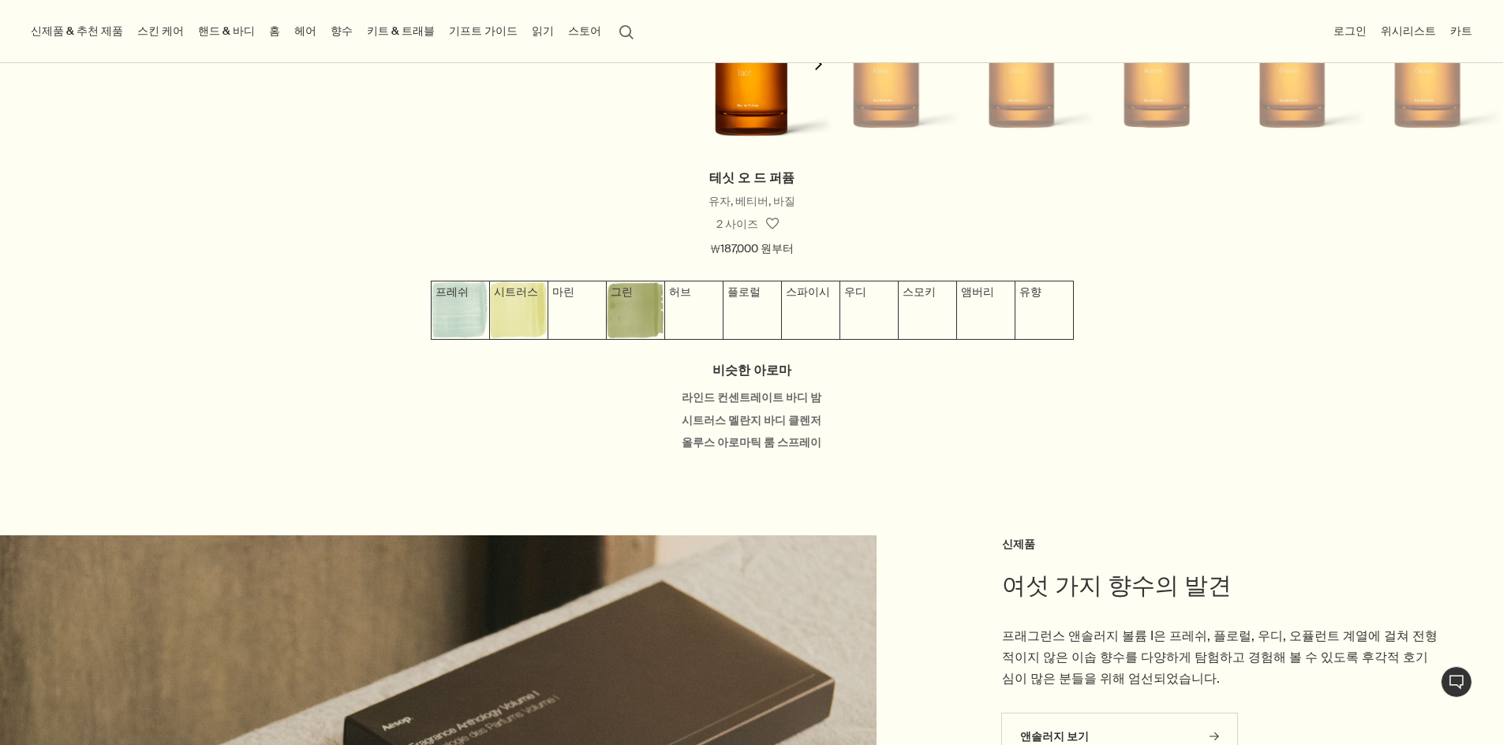
scroll to position [1578, 0]
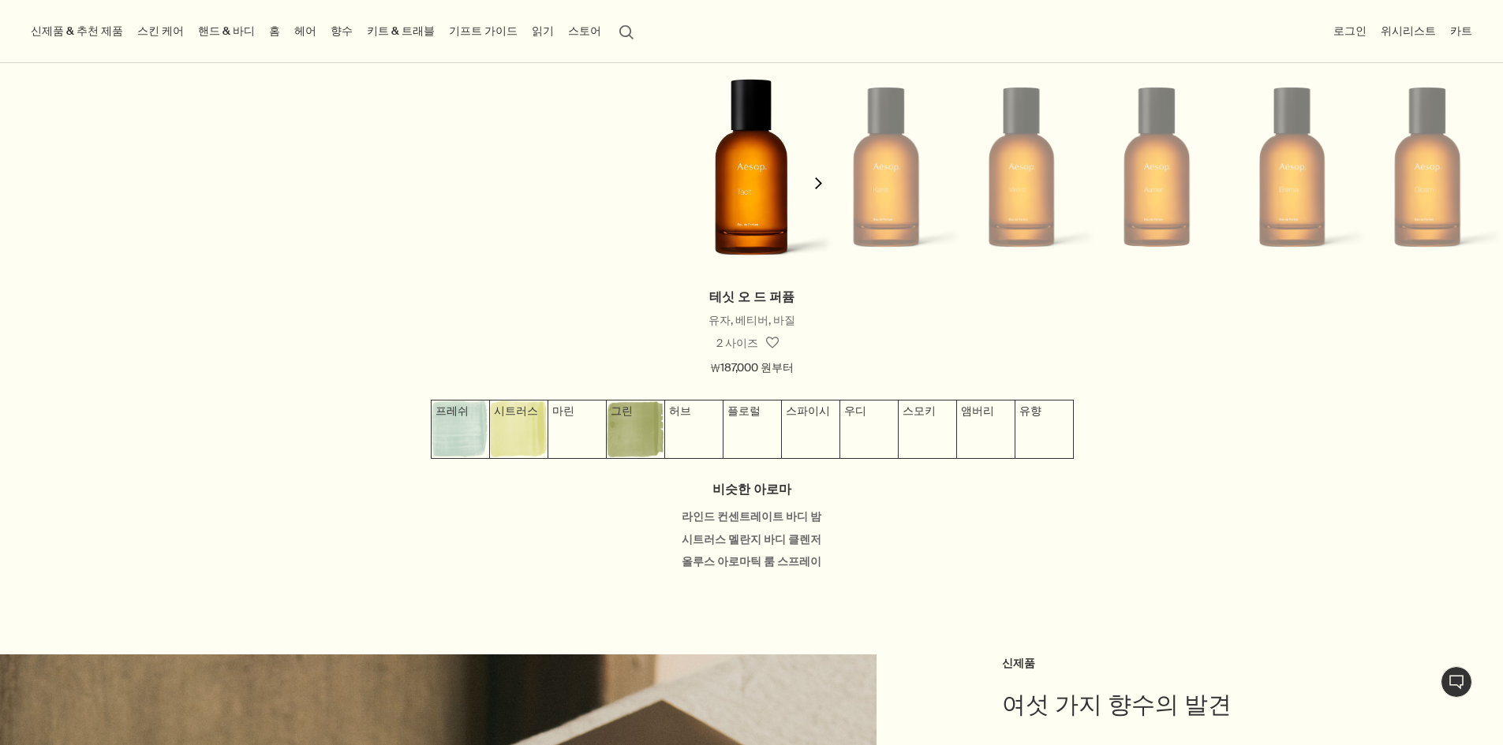
click at [809, 196] on button "chevron" at bounding box center [818, 174] width 32 height 226
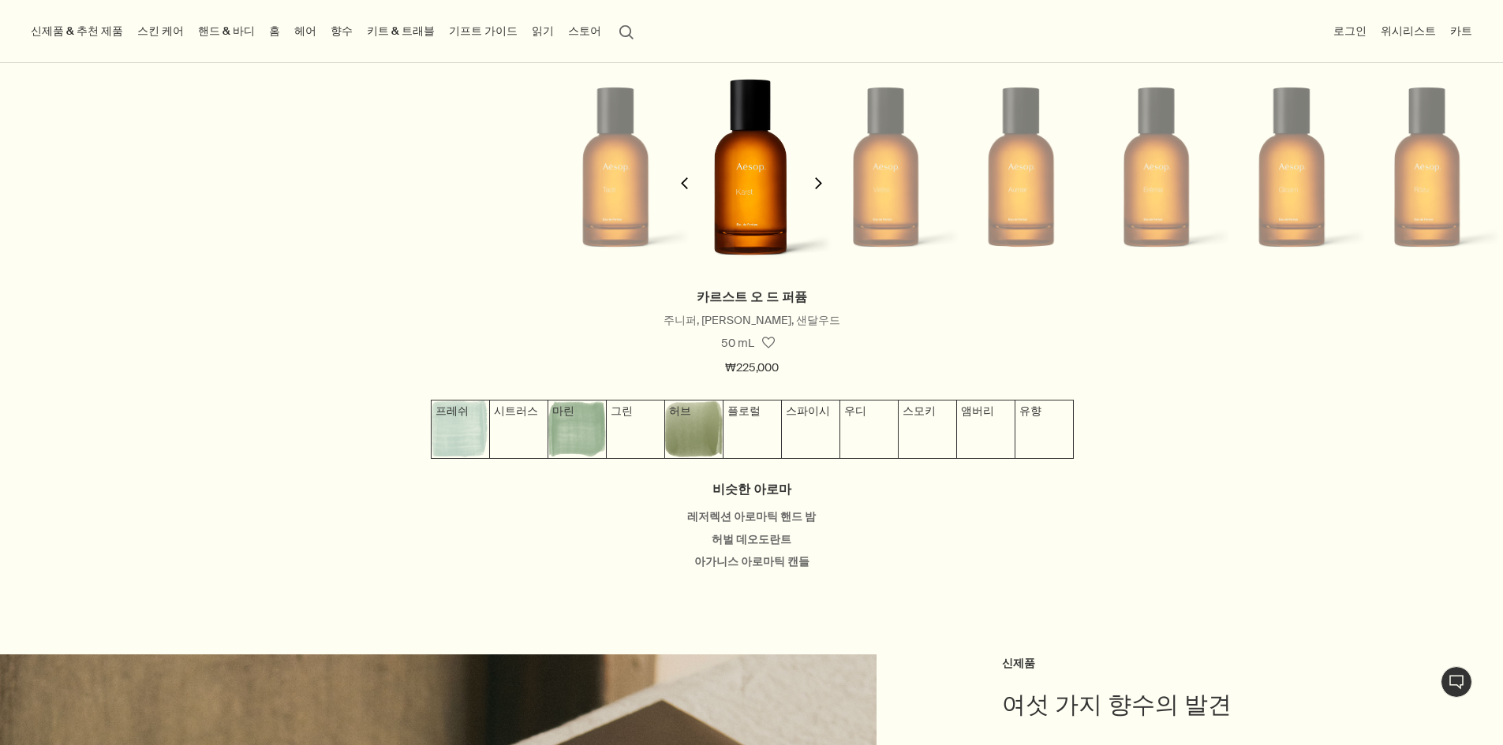
click at [809, 196] on button "chevron" at bounding box center [818, 174] width 32 height 226
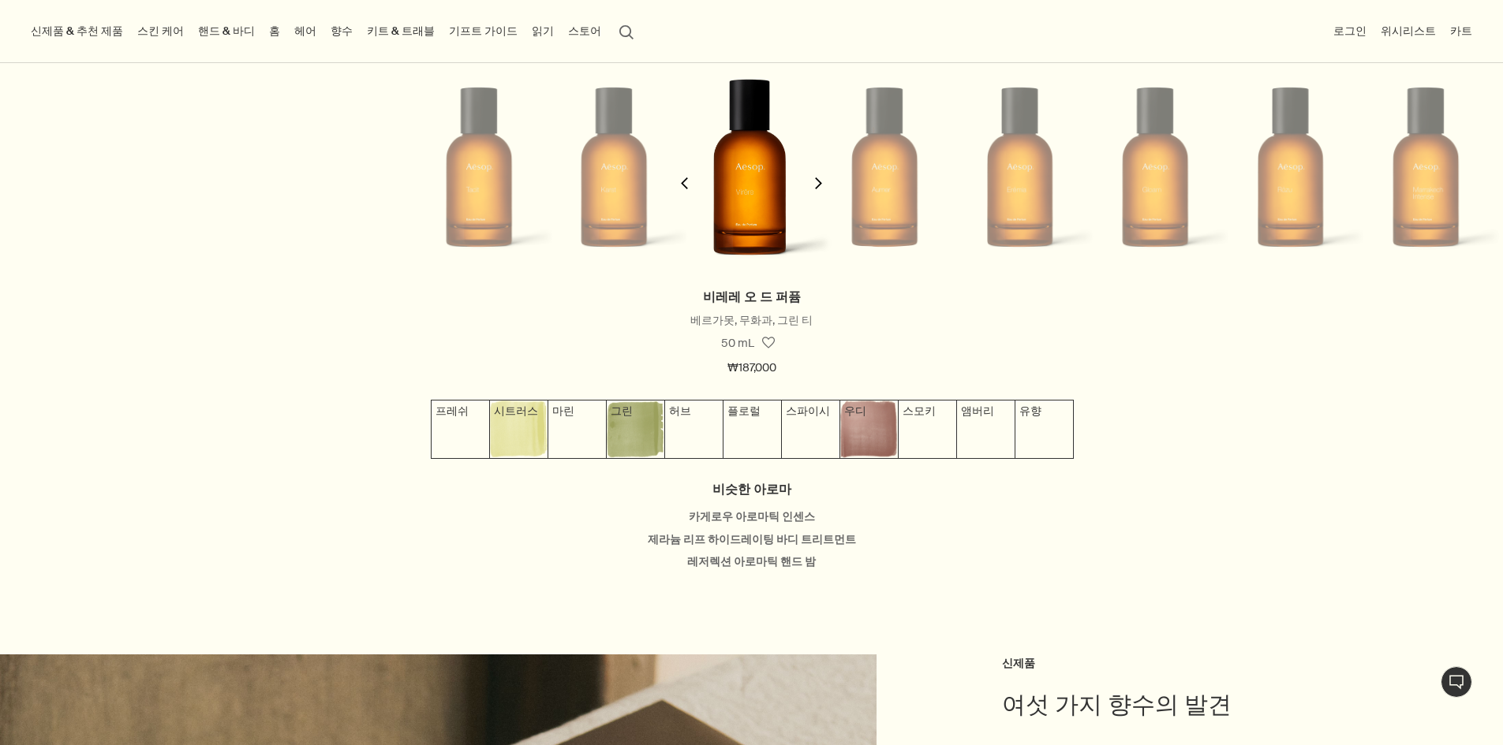
click at [809, 196] on button "chevron" at bounding box center [818, 174] width 32 height 226
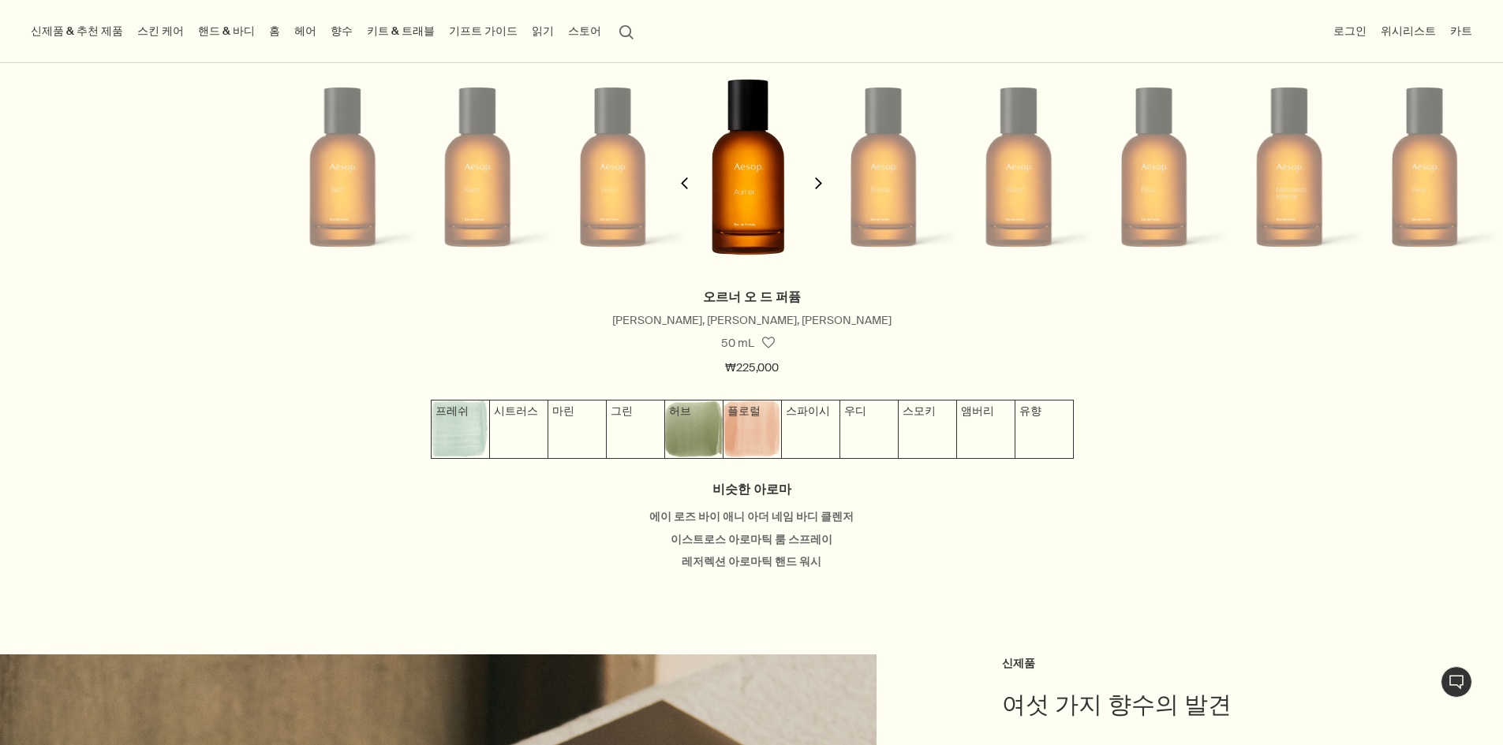
click at [809, 196] on button "chevron" at bounding box center [818, 174] width 32 height 226
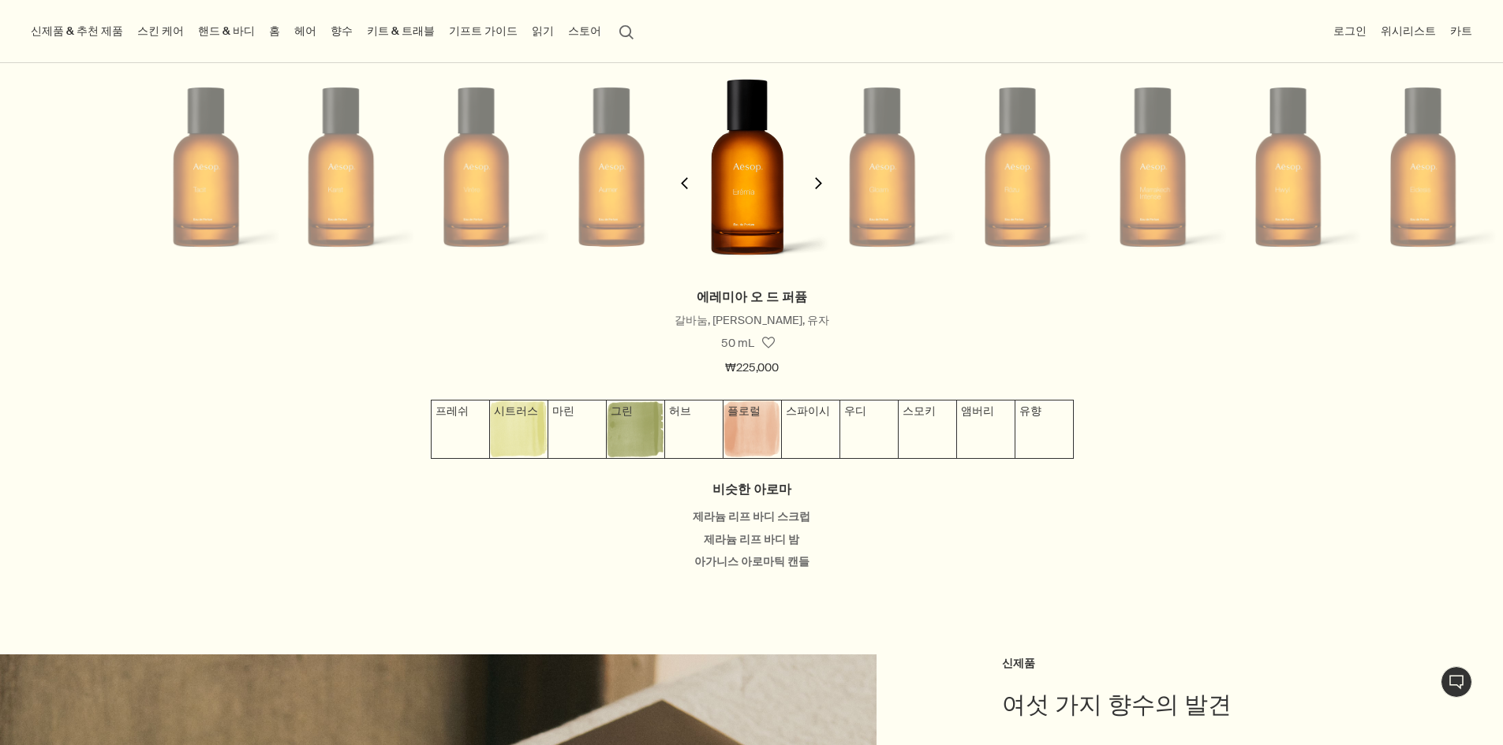
click at [809, 196] on button "chevron" at bounding box center [818, 174] width 32 height 226
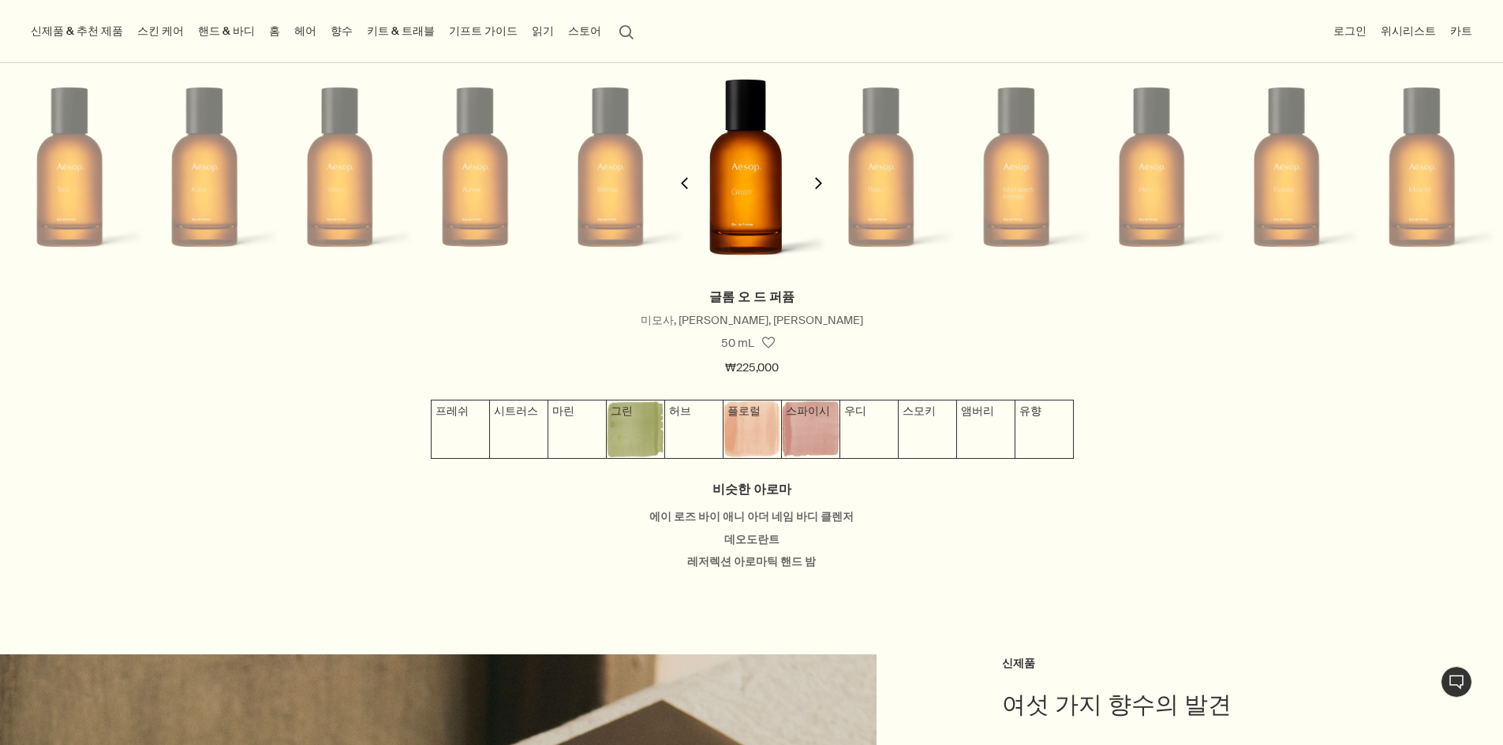
click at [809, 196] on button "chevron" at bounding box center [818, 174] width 32 height 226
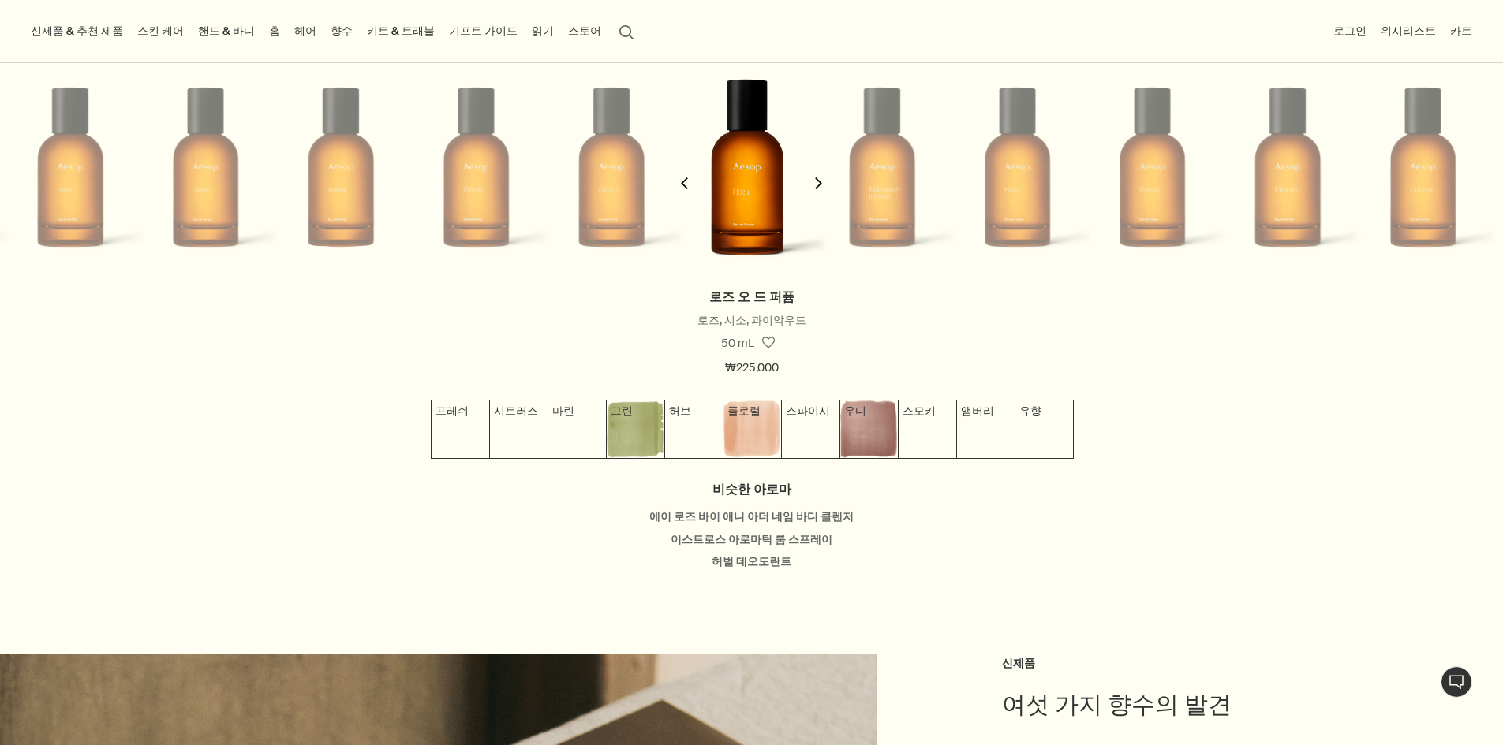
scroll to position [0, 825]
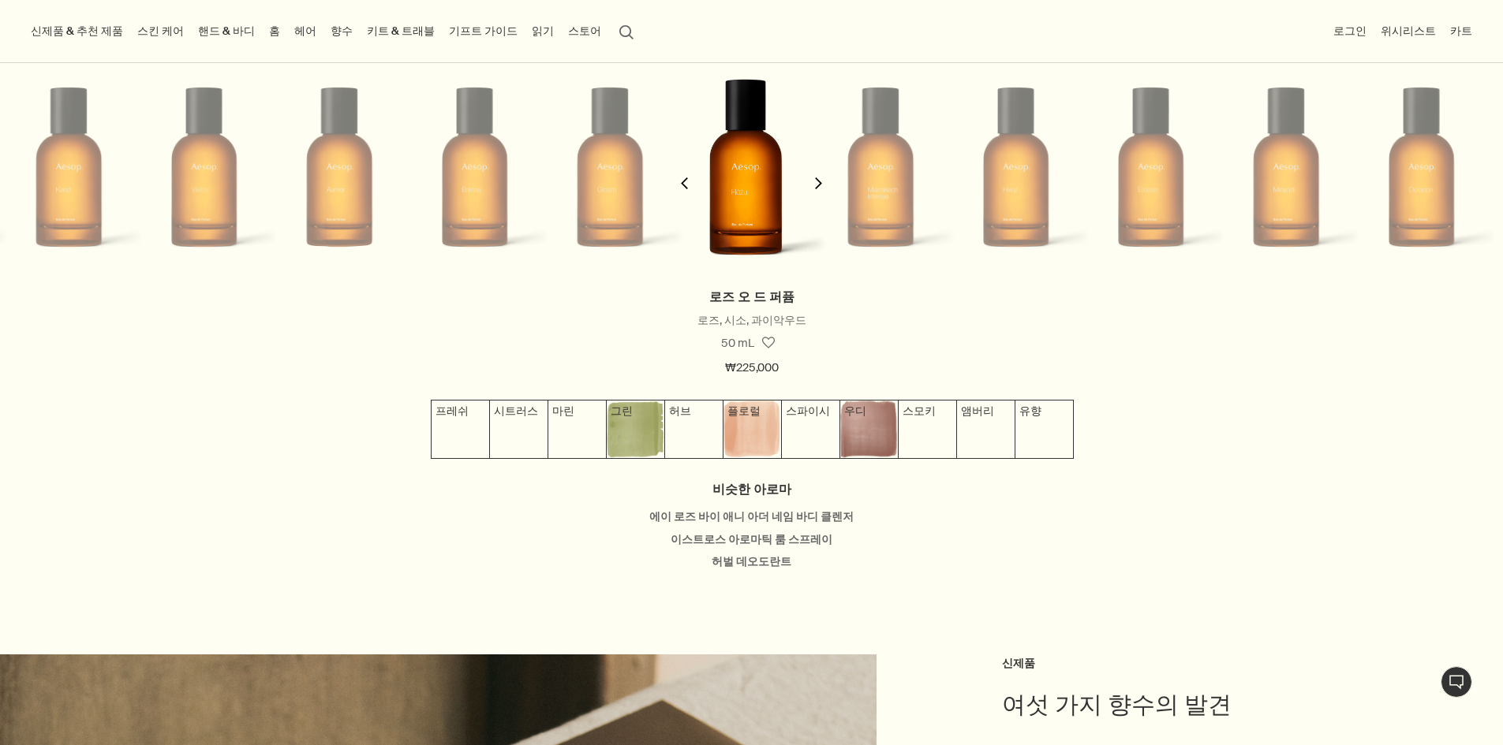
click at [809, 196] on button "chevron" at bounding box center [818, 174] width 32 height 226
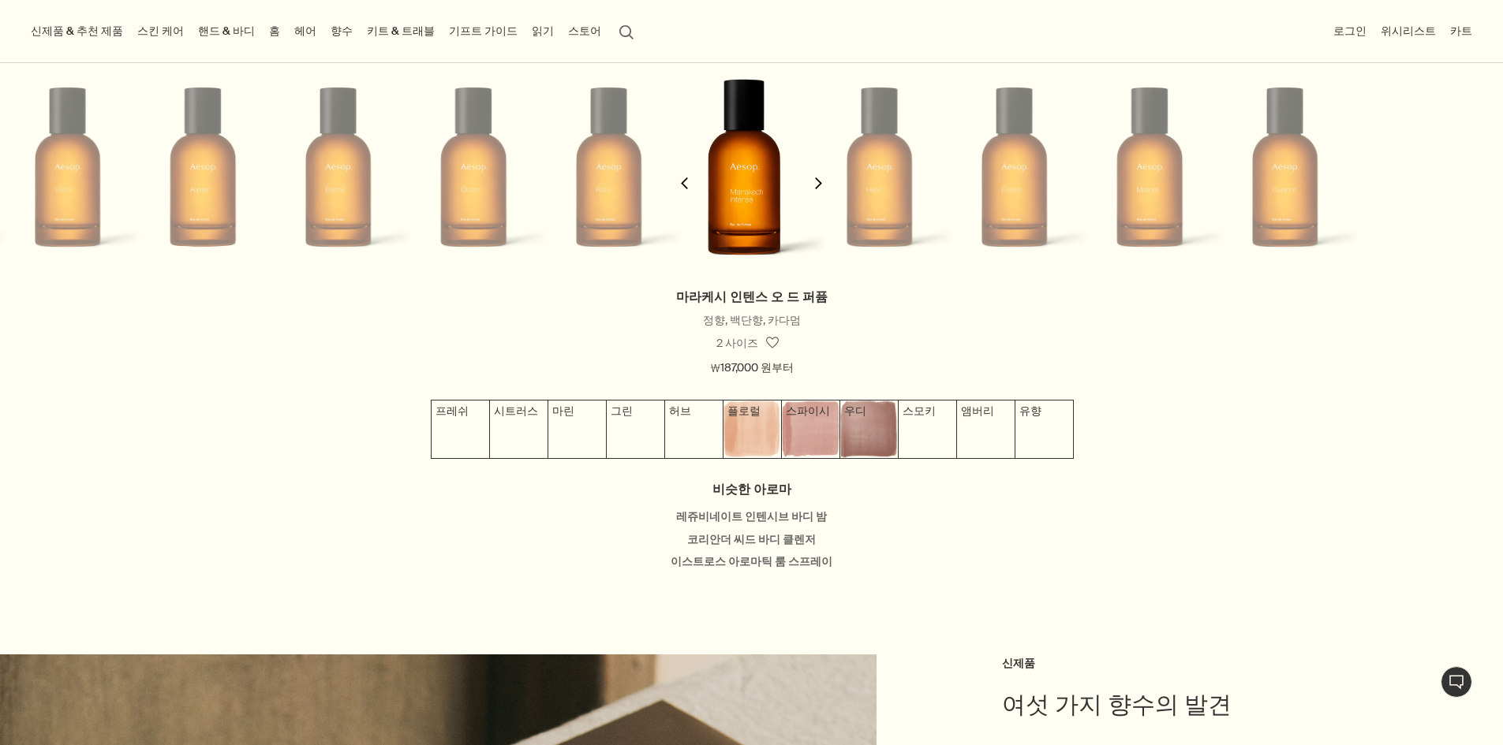
click at [809, 196] on button "chevron" at bounding box center [818, 174] width 32 height 226
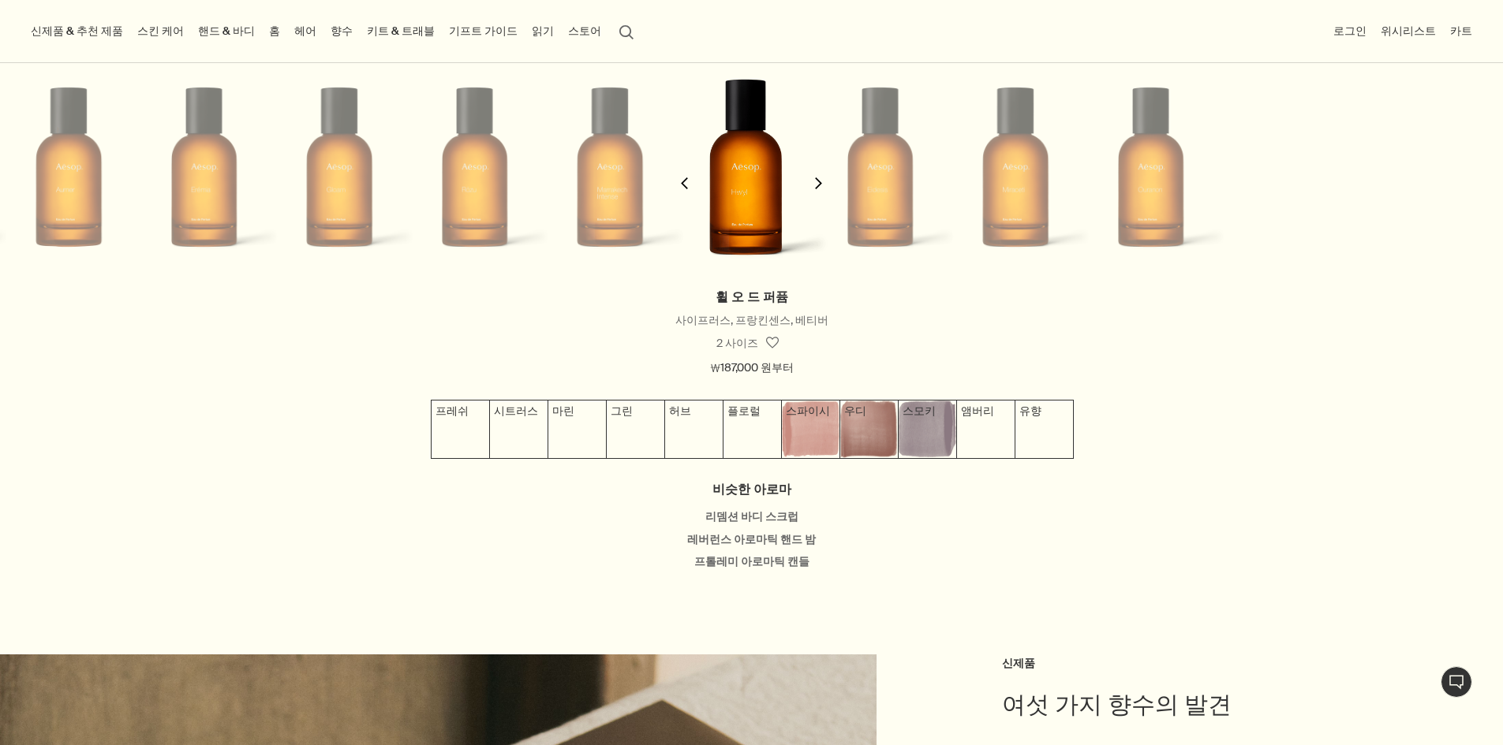
scroll to position [0, 1098]
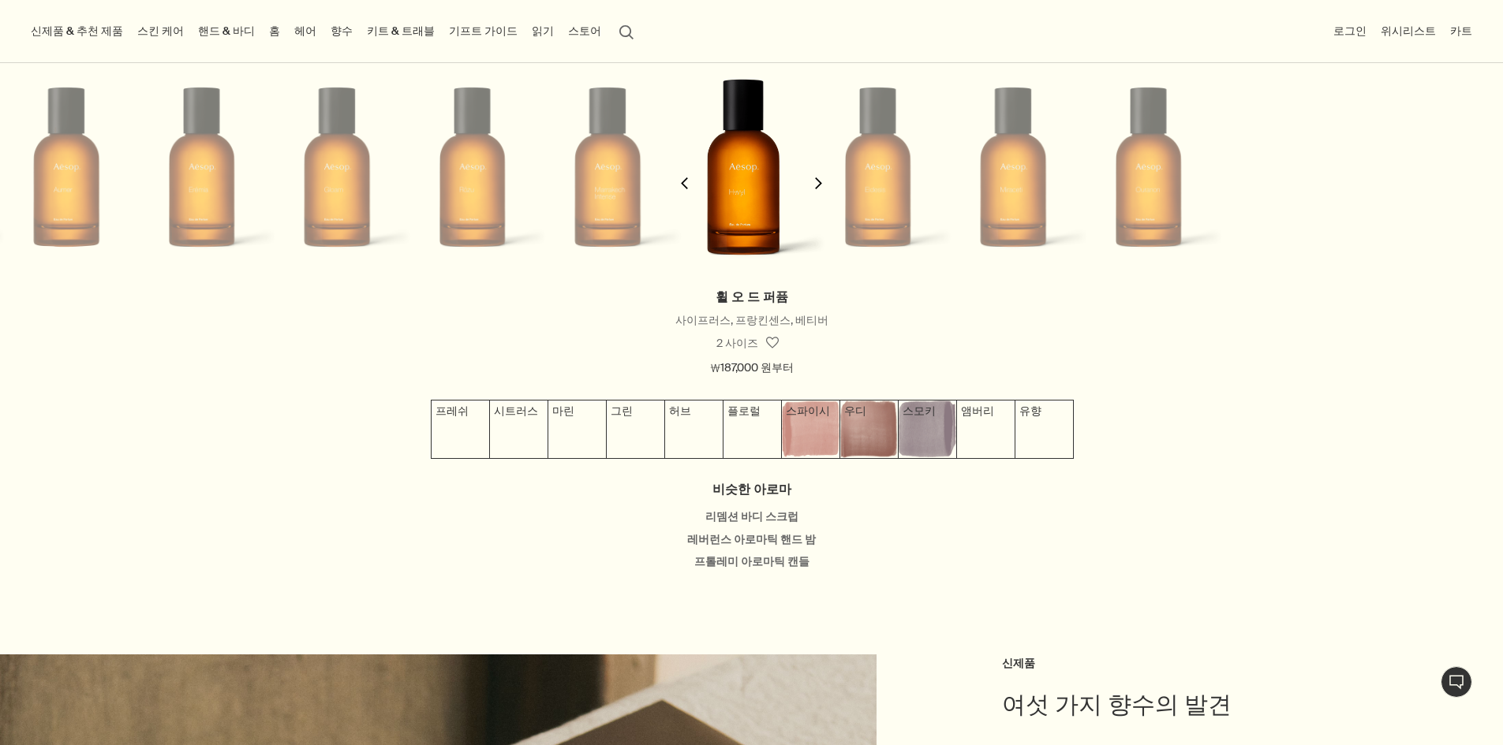
click at [690, 196] on button "chevron" at bounding box center [685, 174] width 32 height 226
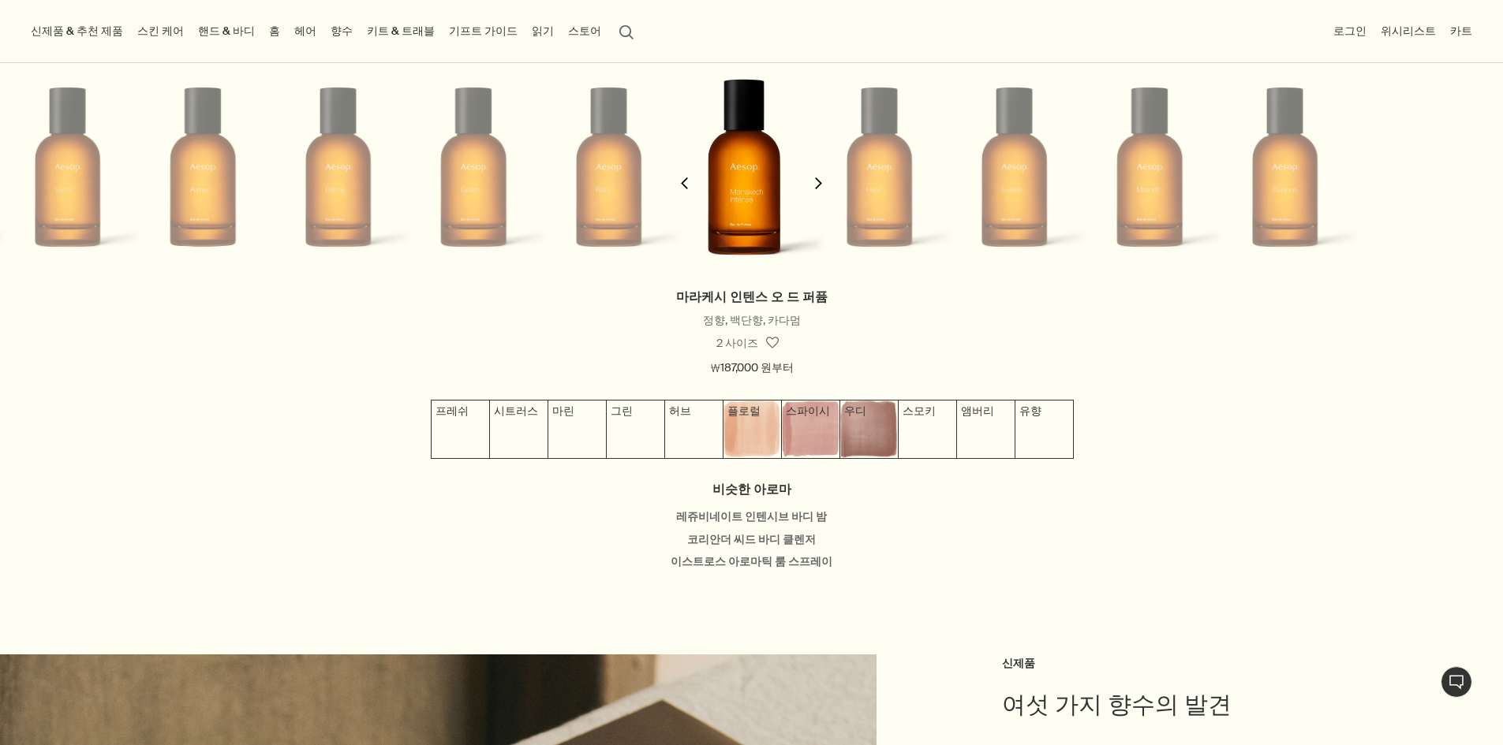
click at [816, 189] on icon "chevron" at bounding box center [818, 183] width 12 height 12
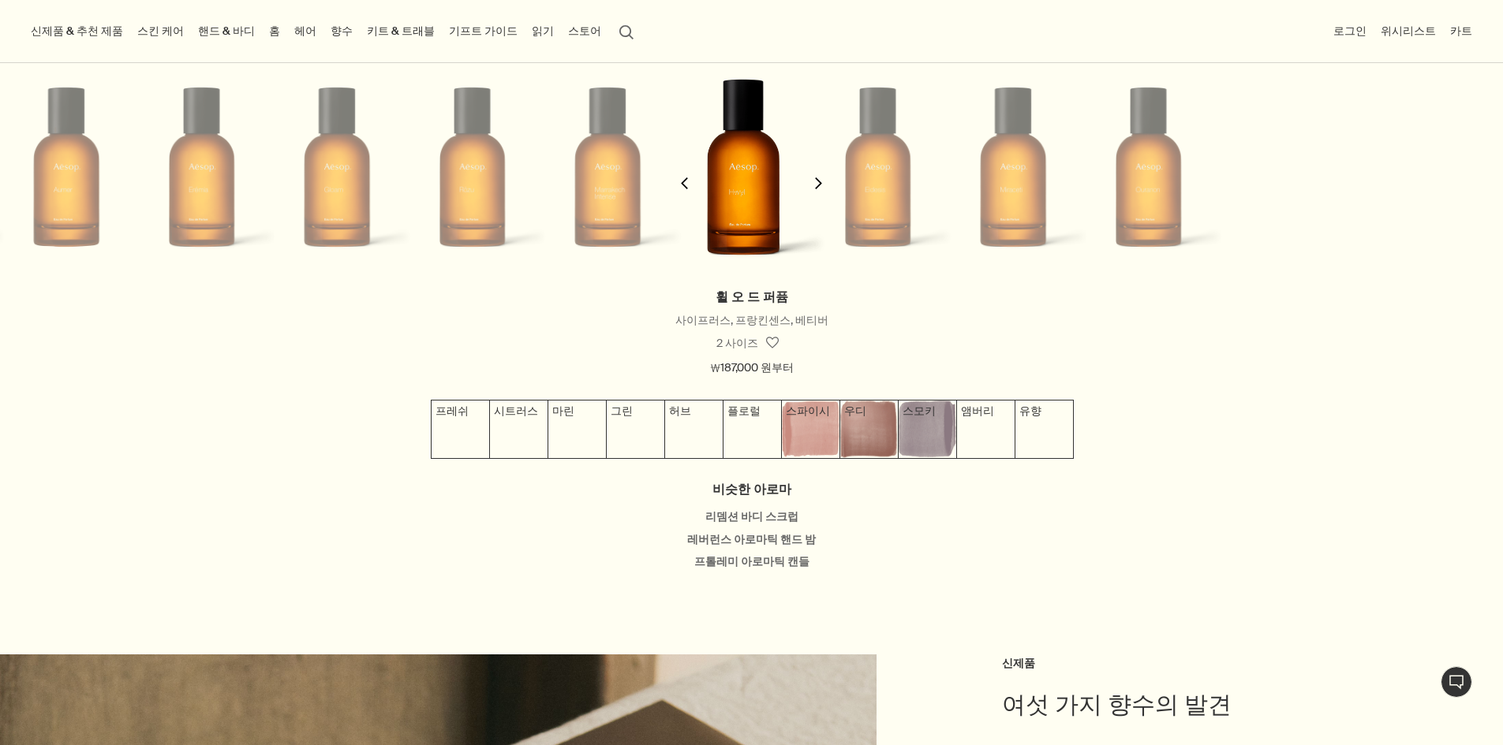
click at [816, 189] on icon "chevron" at bounding box center [818, 183] width 12 height 12
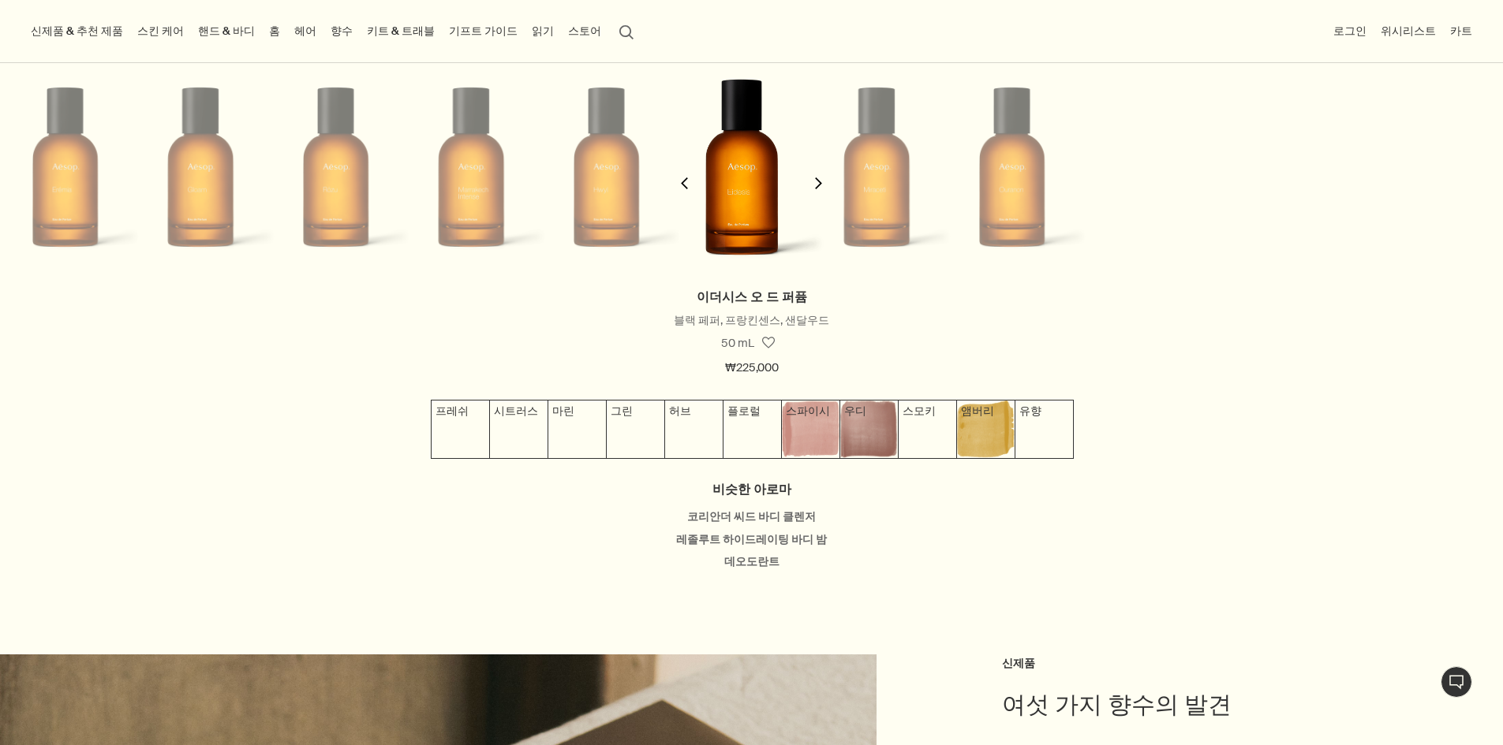
click at [816, 189] on icon "chevron" at bounding box center [818, 183] width 12 height 12
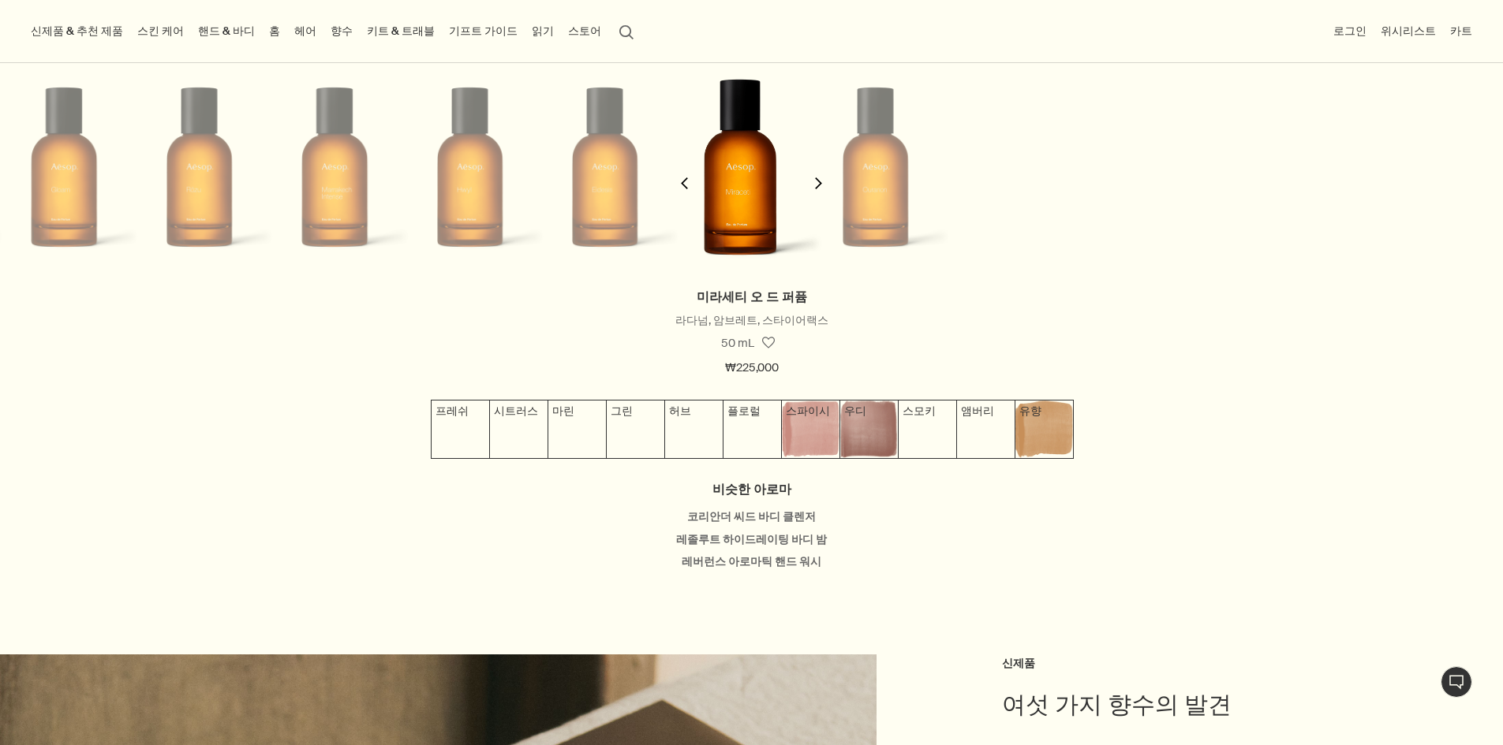
click at [816, 189] on icon "chevron" at bounding box center [818, 183] width 12 height 12
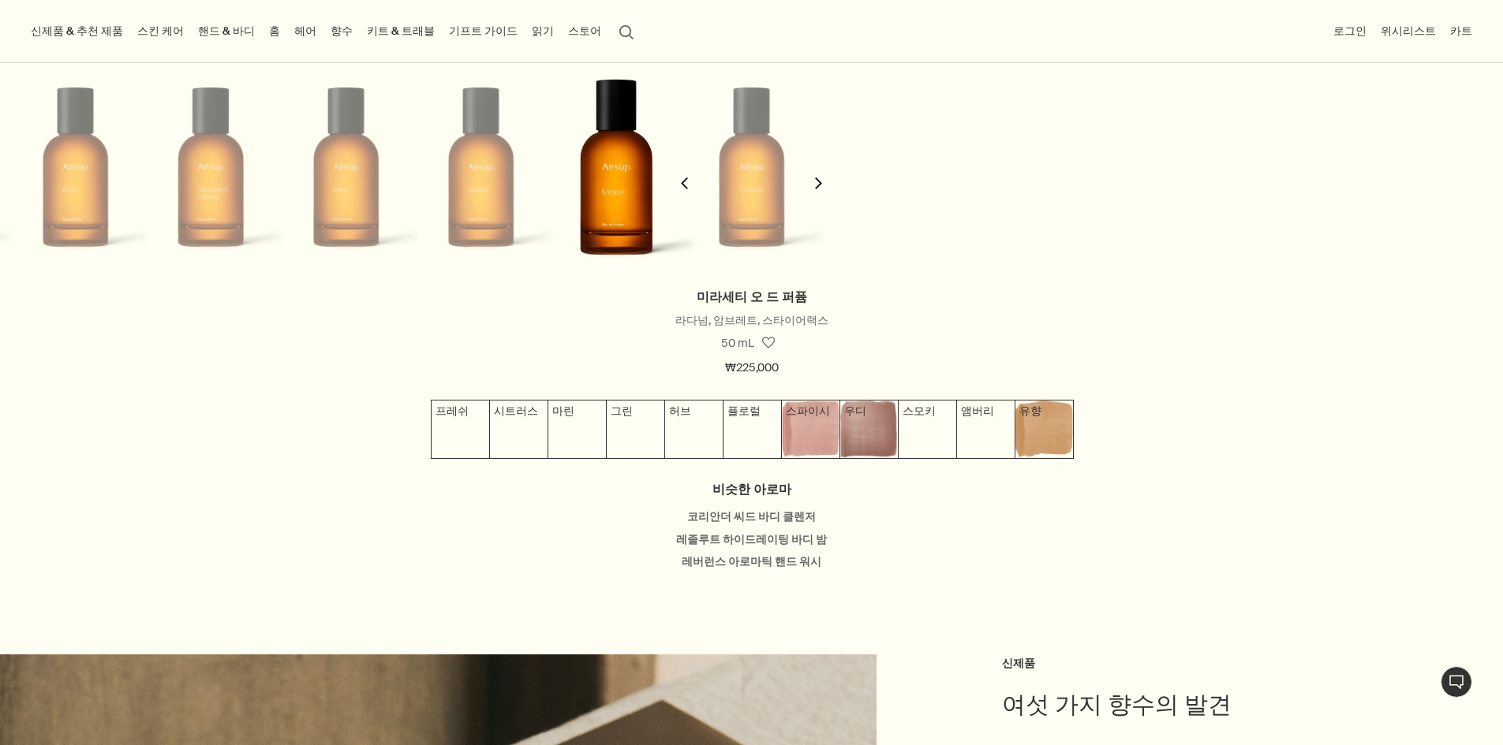
scroll to position [0, 1507]
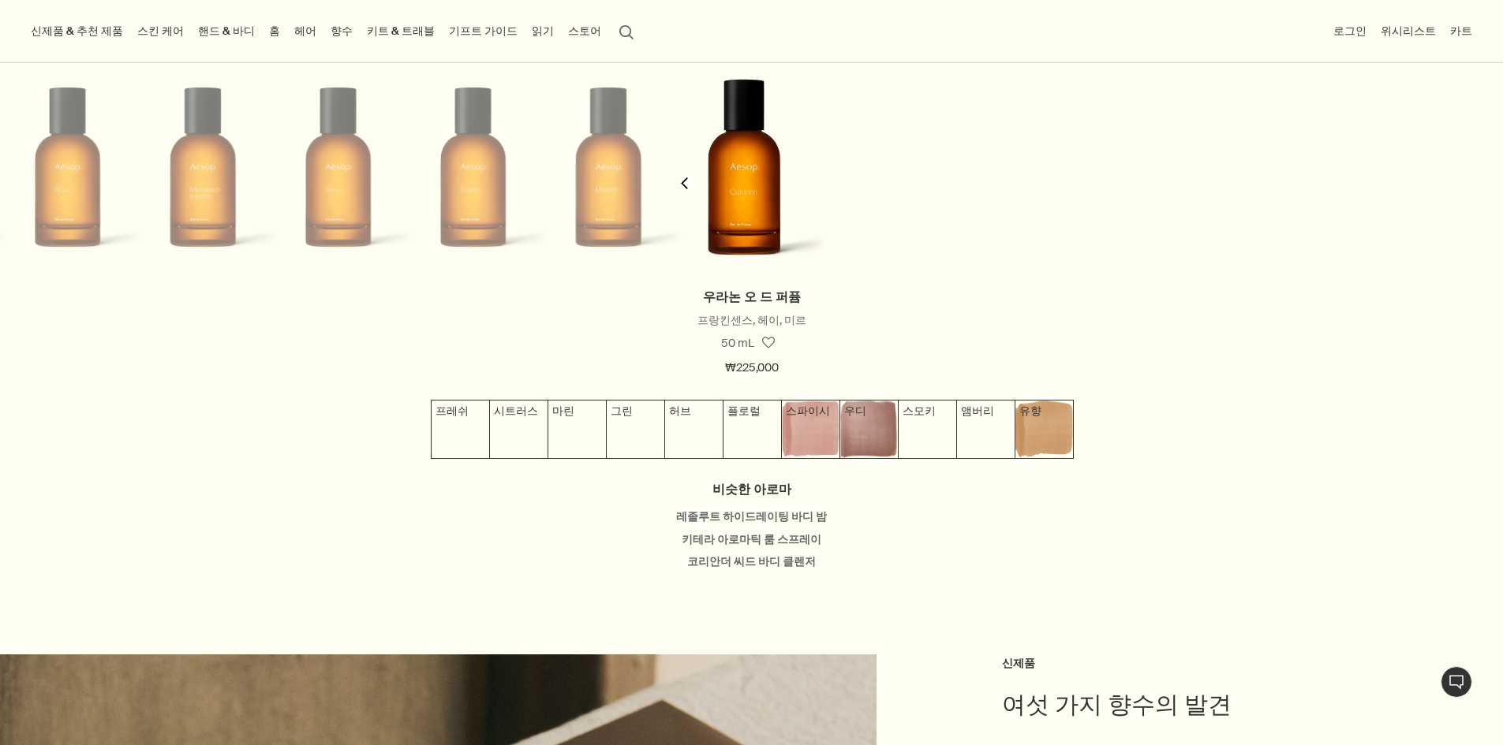
click at [697, 194] on button "chevron" at bounding box center [685, 174] width 32 height 226
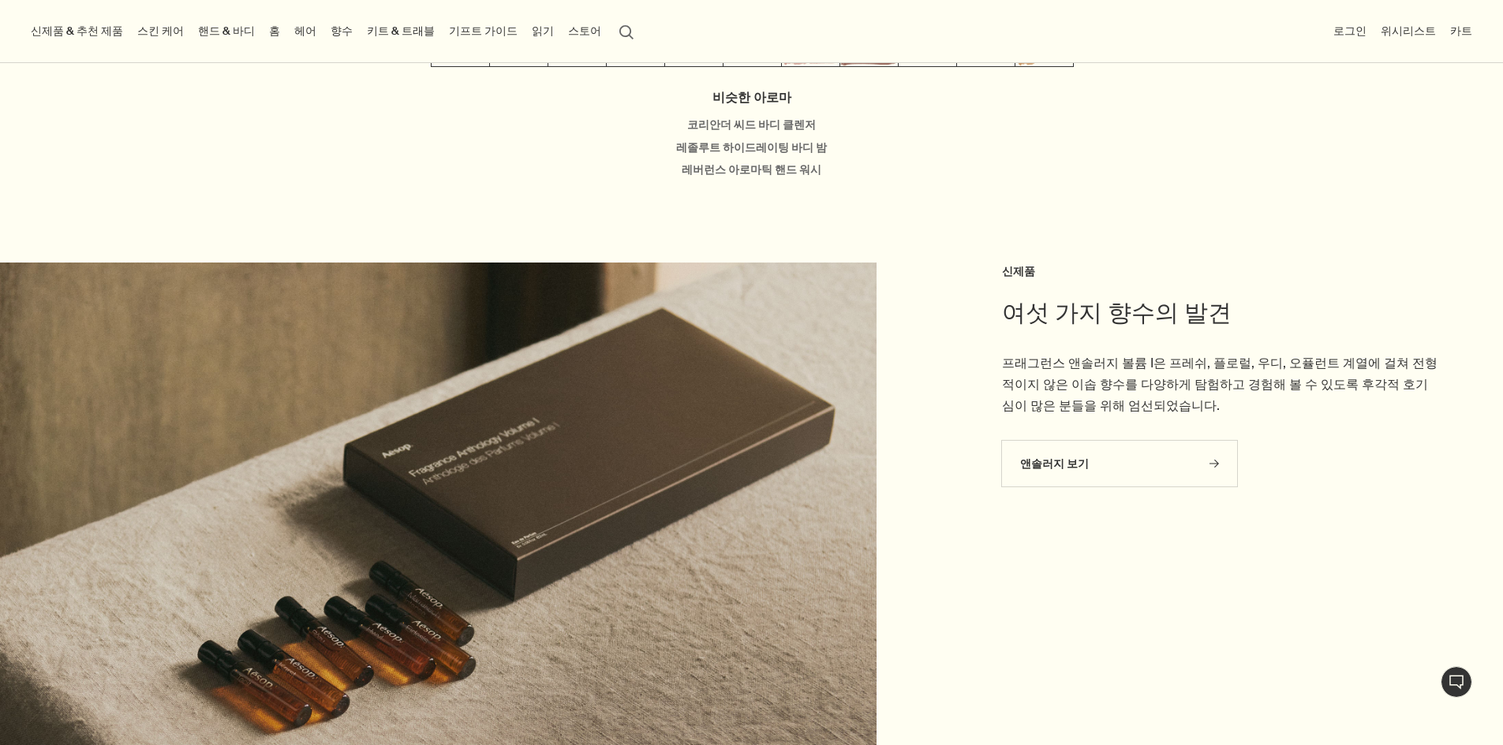
scroll to position [2130, 0]
